Goal: Navigation & Orientation: Find specific page/section

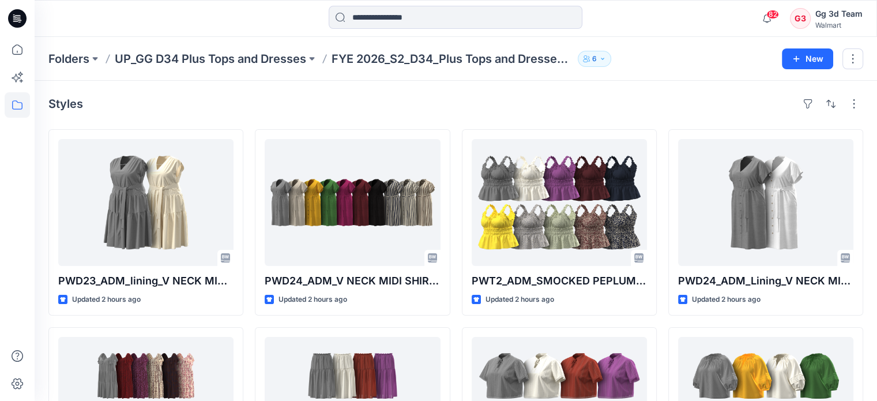
click at [21, 18] on icon at bounding box center [17, 18] width 18 height 18
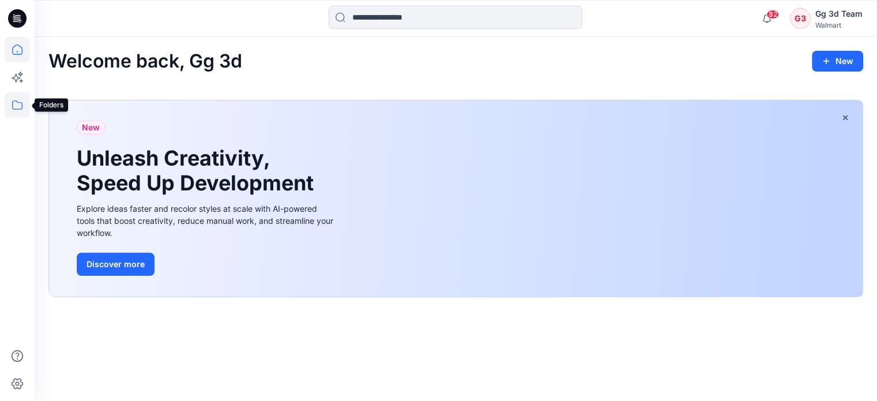
click at [10, 107] on icon at bounding box center [17, 104] width 25 height 25
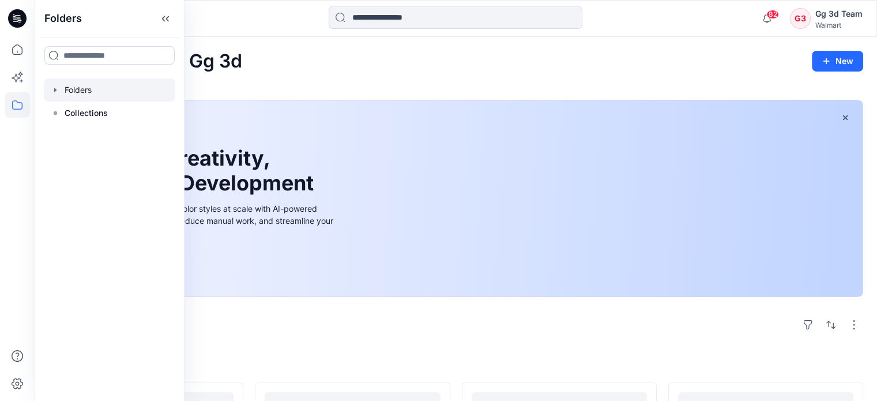
click at [93, 92] on div at bounding box center [109, 89] width 131 height 23
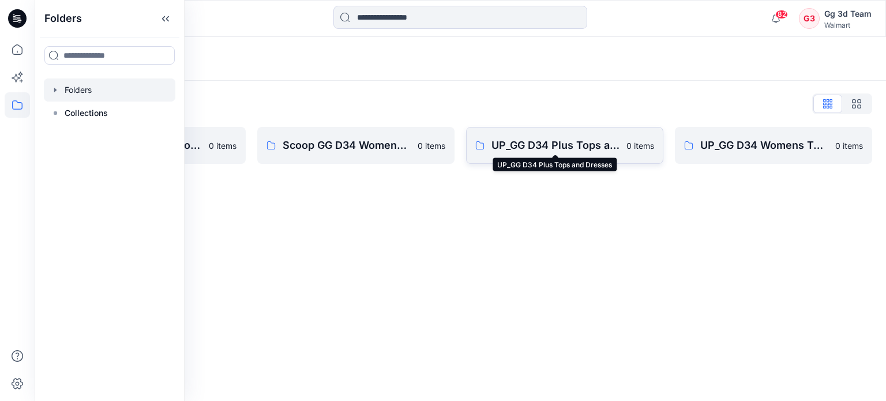
click at [591, 145] on p "UP_GG D34 Plus Tops and Dresses" at bounding box center [555, 145] width 128 height 16
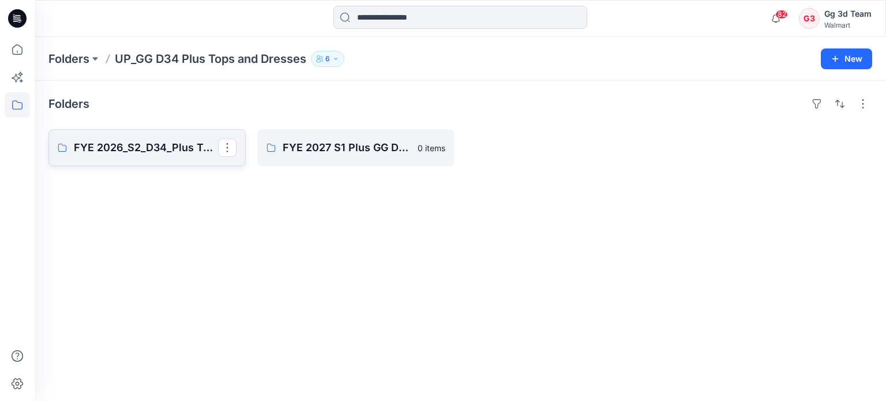
click at [141, 152] on p "FYE 2026_S2_D34_Plus Tops and Dresses_GG" at bounding box center [146, 148] width 144 height 16
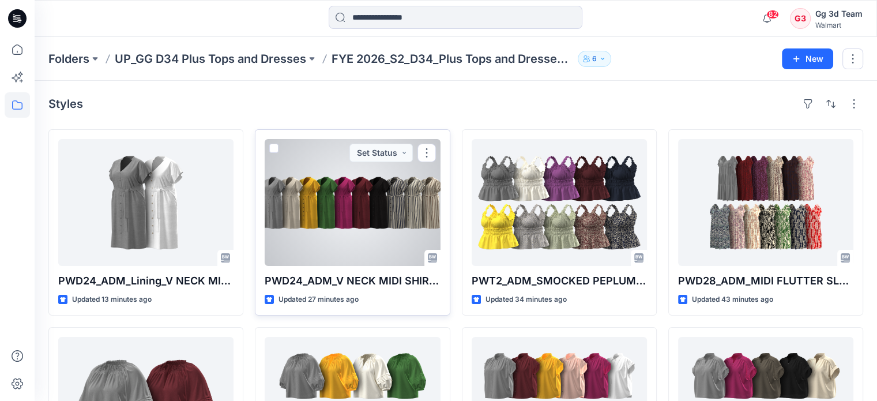
click at [368, 226] on div at bounding box center [352, 202] width 175 height 127
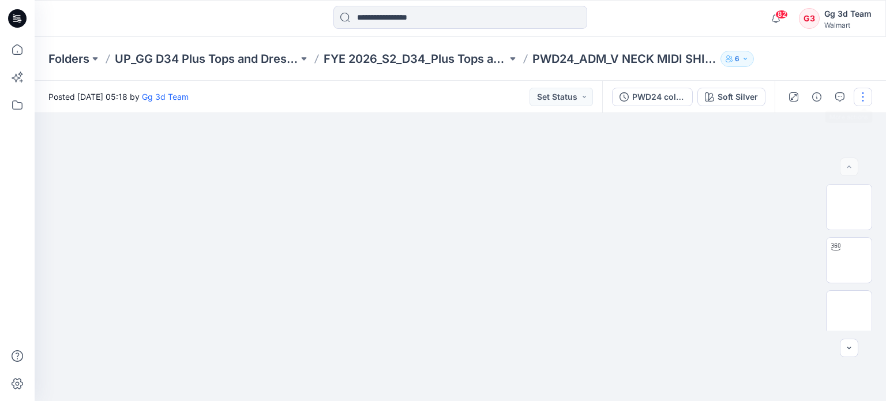
click at [858, 101] on button "button" at bounding box center [863, 97] width 18 height 18
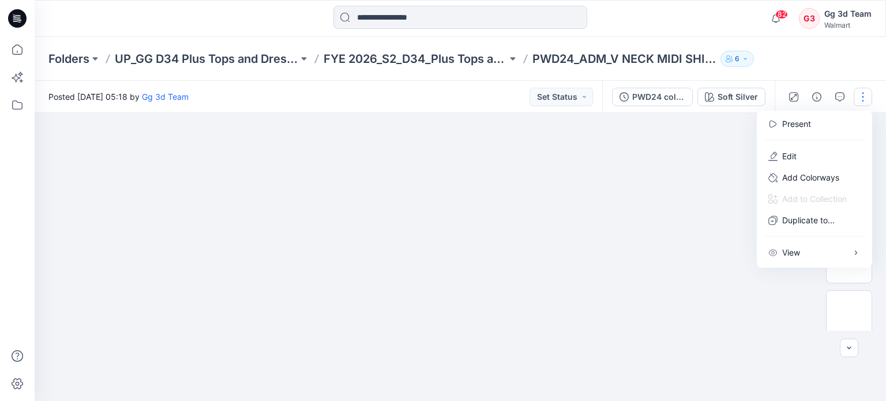
click at [688, 113] on img at bounding box center [460, 113] width 480 height 0
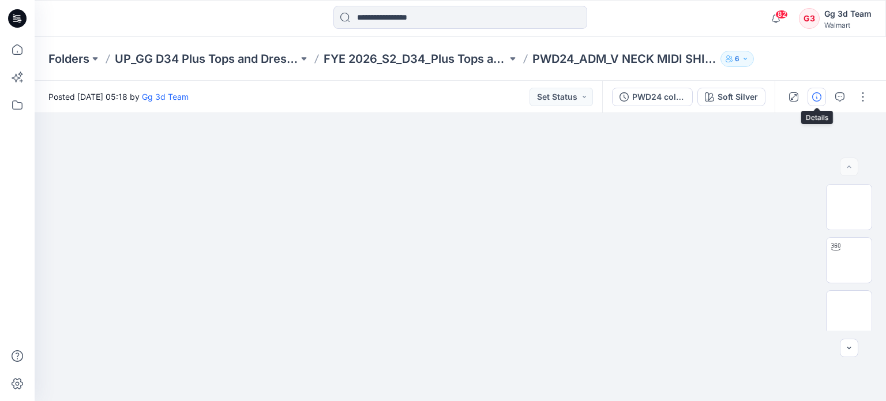
click at [816, 101] on button "button" at bounding box center [816, 97] width 18 height 18
